Goal: Information Seeking & Learning: Check status

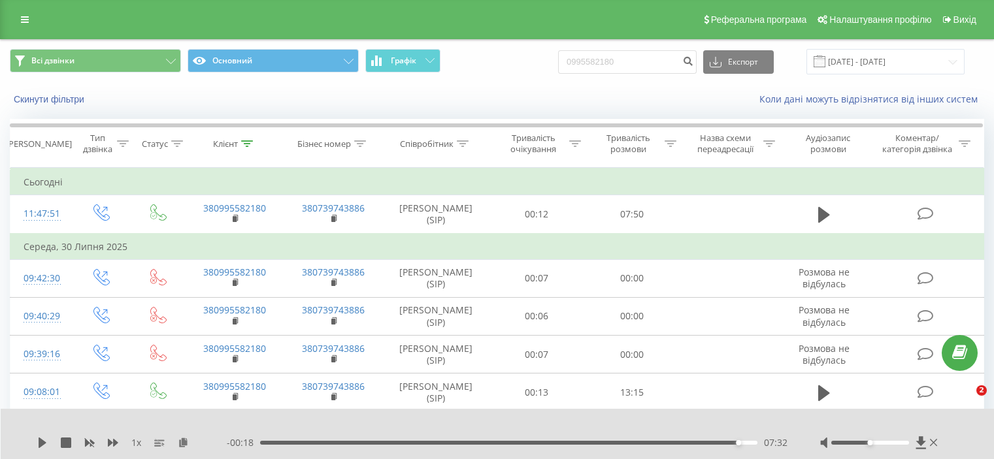
click at [611, 50] on input "0995582180" at bounding box center [627, 62] width 139 height 24
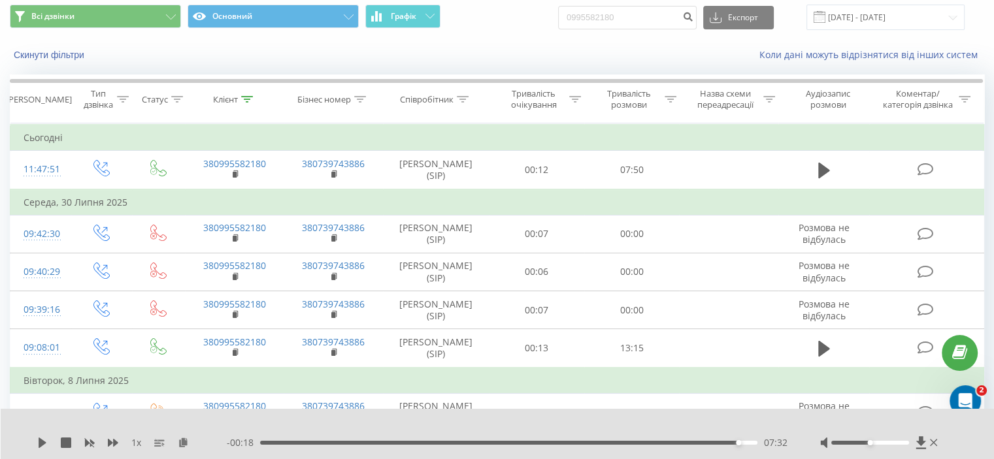
click at [611, 13] on input "0995582180" at bounding box center [627, 18] width 139 height 24
type input "0939653108"
click at [693, 19] on icon "submit" at bounding box center [687, 15] width 11 height 8
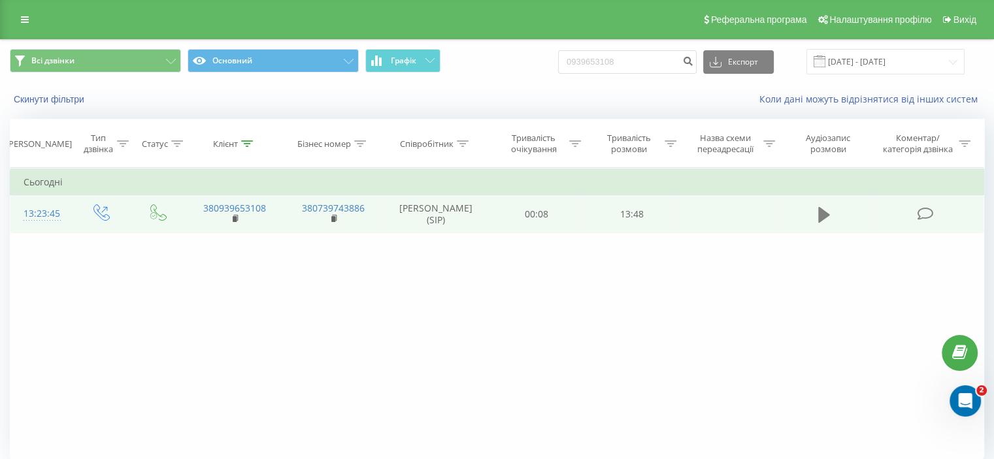
click at [823, 214] on icon at bounding box center [824, 215] width 12 height 16
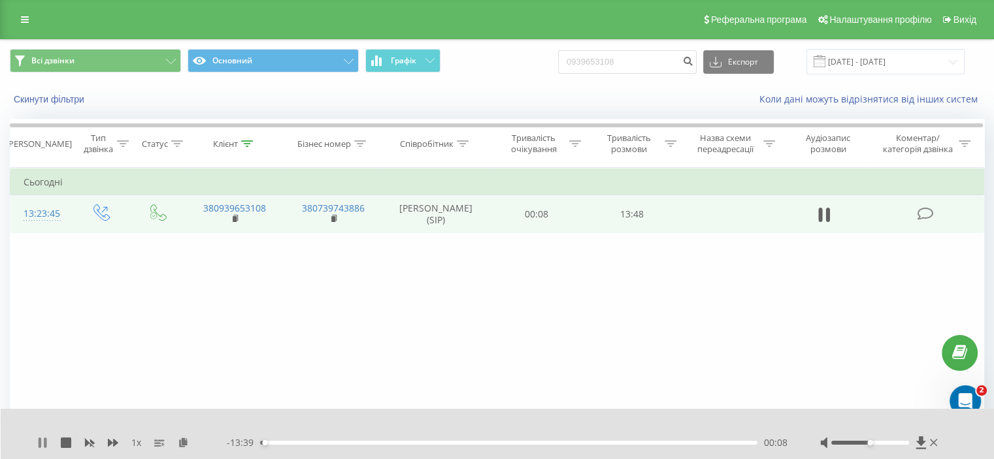
drag, startPoint x: 31, startPoint y: 438, endPoint x: 42, endPoint y: 441, distance: 11.0
click at [33, 438] on div "1 x - 13:39 00:08 00:08" at bounding box center [498, 434] width 994 height 50
click at [42, 441] on icon at bounding box center [42, 443] width 10 height 10
click at [921, 442] on icon at bounding box center [921, 443] width 10 height 12
click at [660, 61] on input "0939653108" at bounding box center [627, 62] width 139 height 24
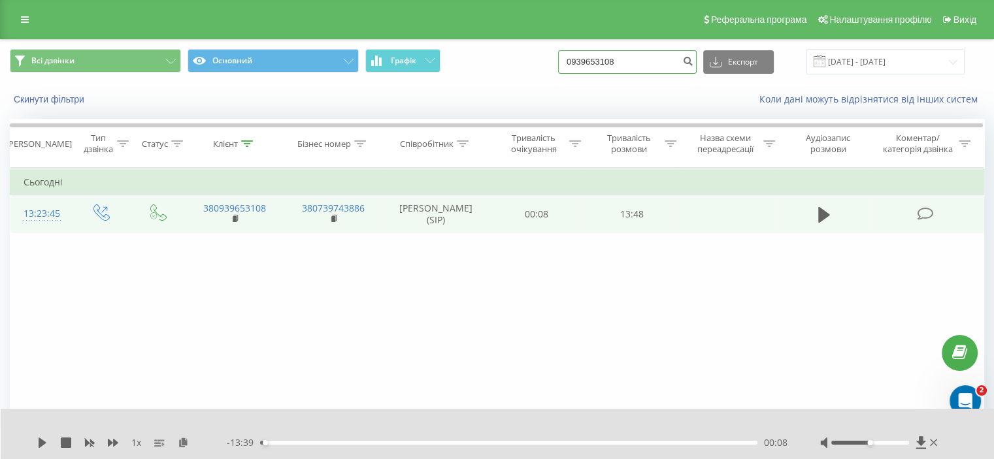
click at [660, 61] on input "0939653108" at bounding box center [627, 62] width 139 height 24
